Goal: Task Accomplishment & Management: Use online tool/utility

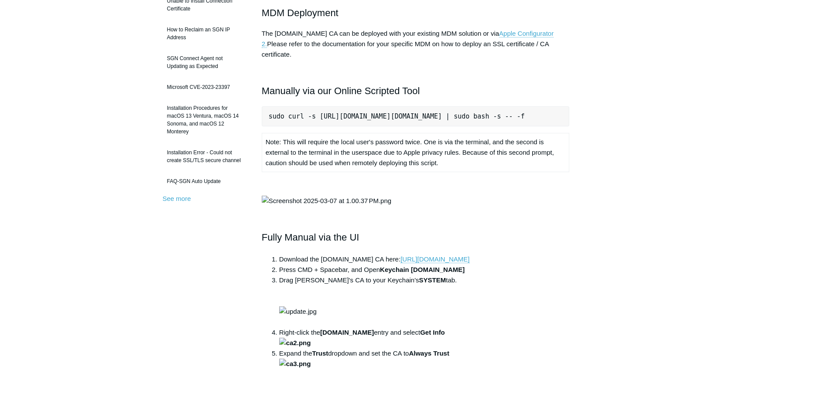
scroll to position [174, 0]
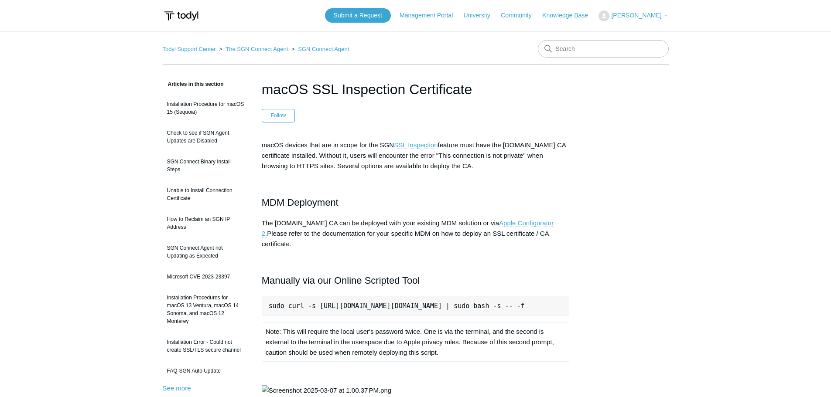
scroll to position [0, 12]
drag, startPoint x: 269, startPoint y: 296, endPoint x: 601, endPoint y: 300, distance: 332.4
copy pre "sudo curl -s [URL][DOMAIN_NAME][DOMAIN_NAME] | sudo bash -s -- -f"
